Goal: Register for event/course

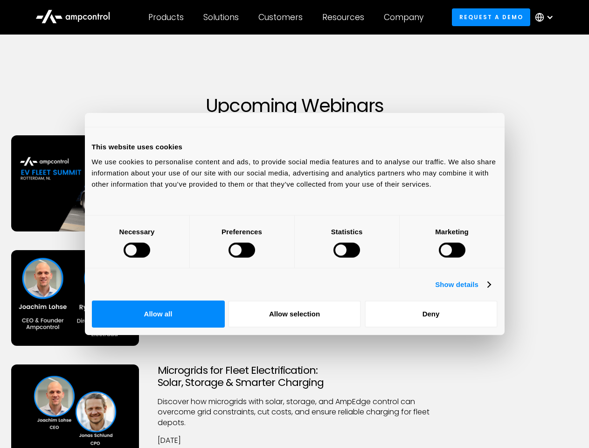
click at [150, 257] on div at bounding box center [137, 250] width 27 height 15
click at [490, 290] on link "Show details" at bounding box center [462, 284] width 55 height 11
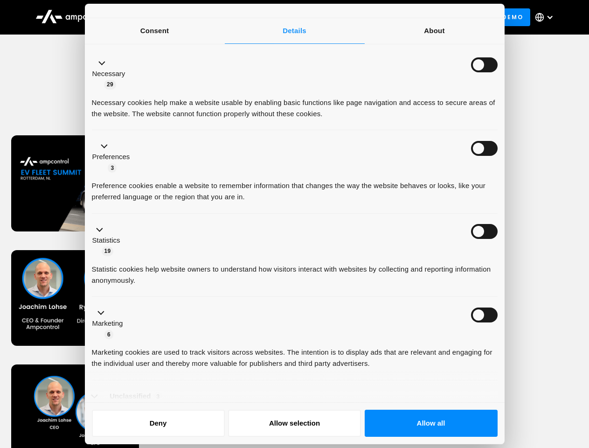
click at [515, 326] on div "Achieving TCO Parity in Fleet Electrification Discover how to model key cost dr…" at bounding box center [295, 307] width 586 height 115
click at [515, 356] on div "Achieving TCO Parity in Fleet Electrification Discover how to model key cost dr…" at bounding box center [295, 307] width 586 height 115
click at [515, 387] on div "Microgrids for Fleet Electrification: Solar, Storage & Smarter Charging Discove…" at bounding box center [295, 426] width 586 height 125
click at [287, 17] on div "Customers" at bounding box center [280, 17] width 44 height 10
click at [166, 17] on div "Products" at bounding box center [165, 17] width 35 height 10
